Goal: Information Seeking & Learning: Check status

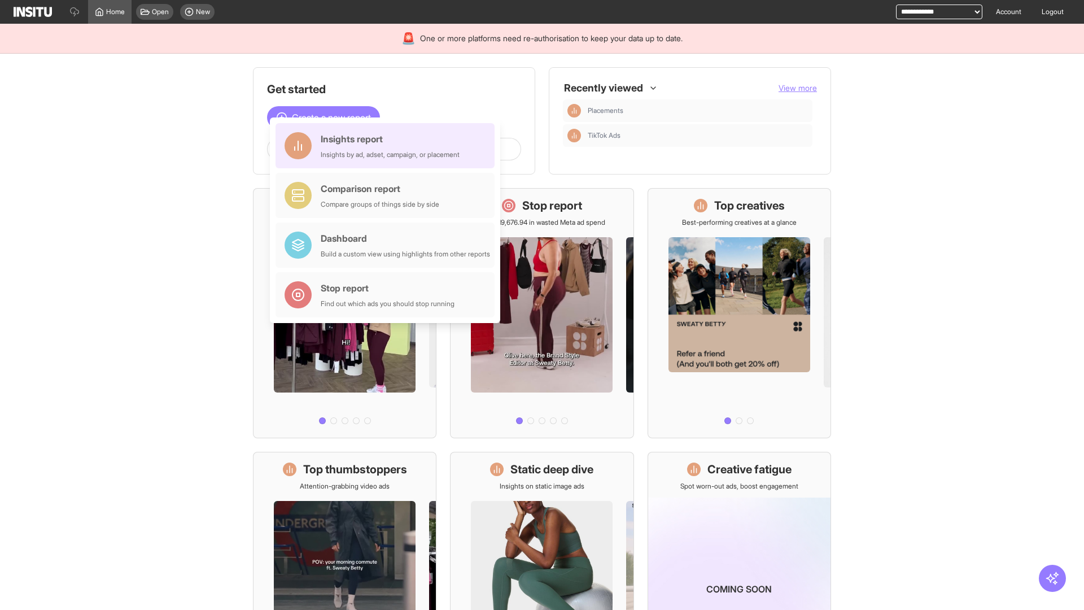
click at [388, 146] on div "Insights report Insights by ad, adset, campaign, or placement" at bounding box center [390, 145] width 139 height 27
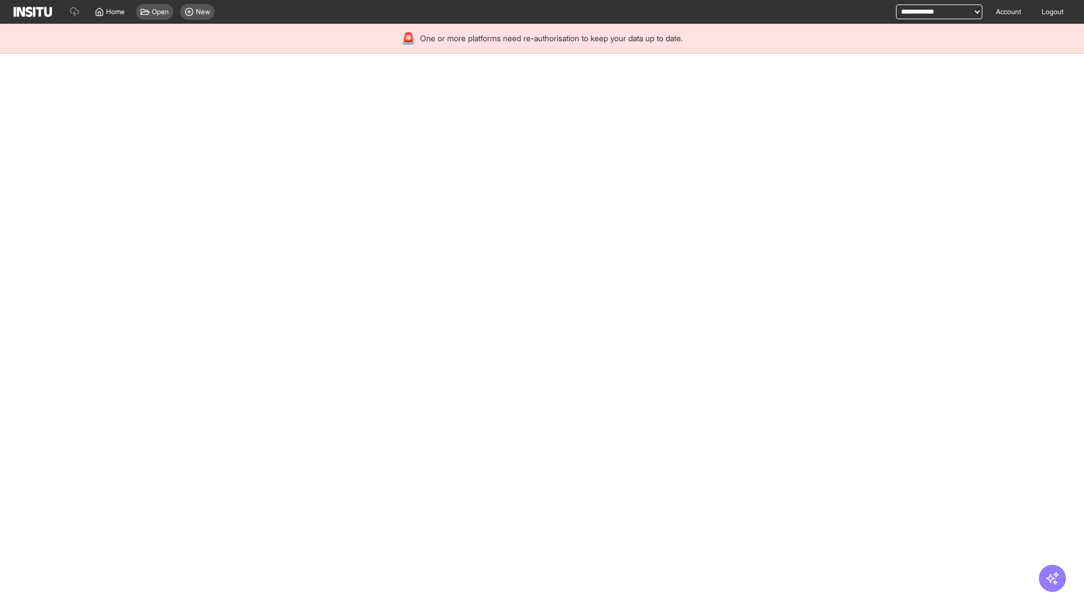
select select "**"
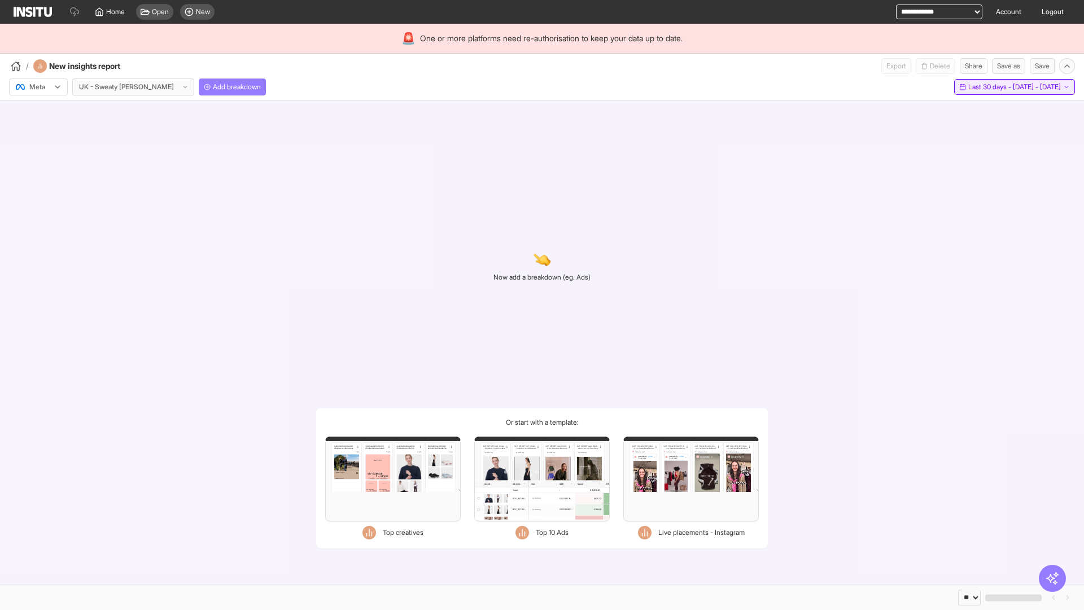
click at [989, 87] on span "Last 30 days - [DATE] - [DATE]" at bounding box center [1014, 86] width 93 height 9
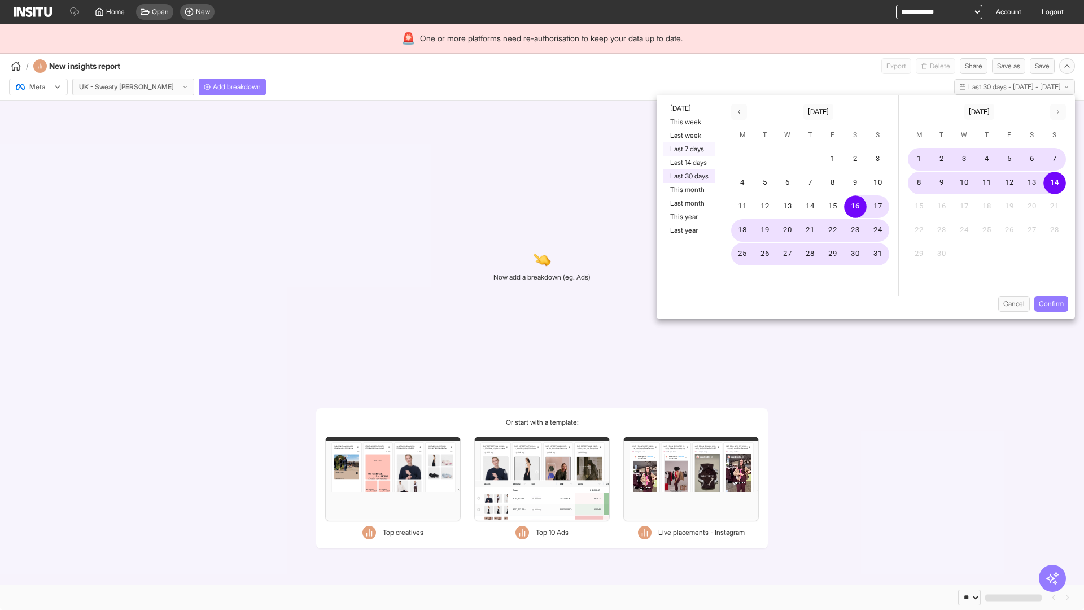
click at [688, 149] on button "Last 7 days" at bounding box center [689, 149] width 52 height 14
